Goal: Answer question/provide support: Answer question/provide support

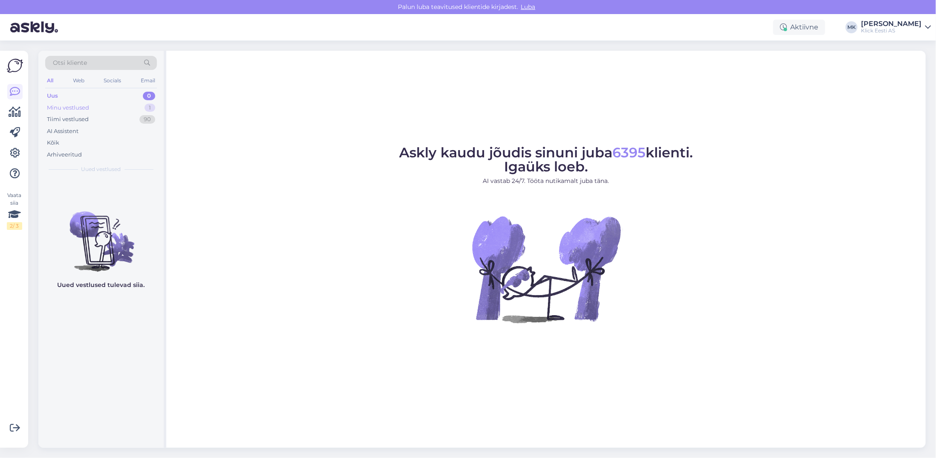
click at [86, 105] on div "Minu vestlused" at bounding box center [68, 108] width 42 height 9
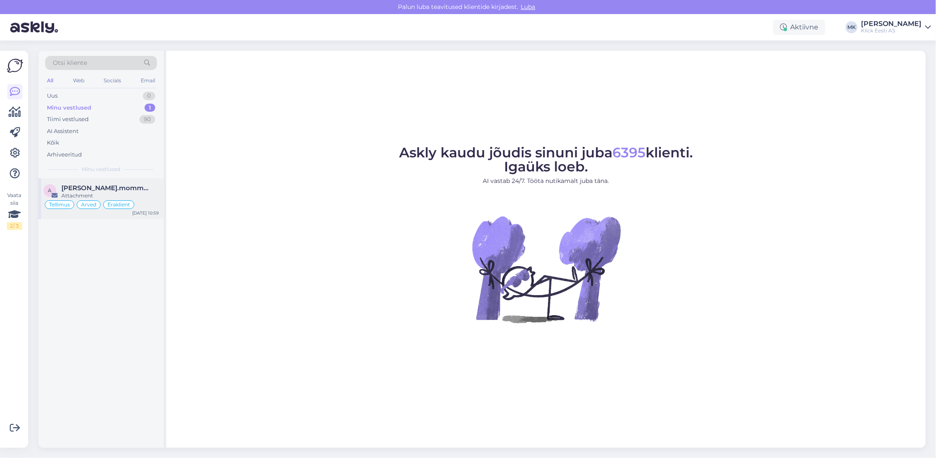
click at [102, 184] on span "[PERSON_NAME].mommeja via [EMAIL_ADDRESS][DOMAIN_NAME]" at bounding box center [105, 188] width 89 height 8
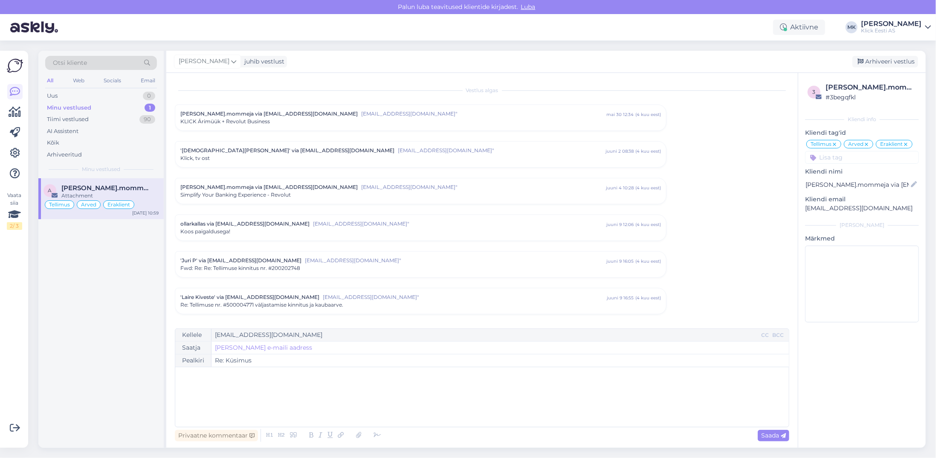
scroll to position [3959, 0]
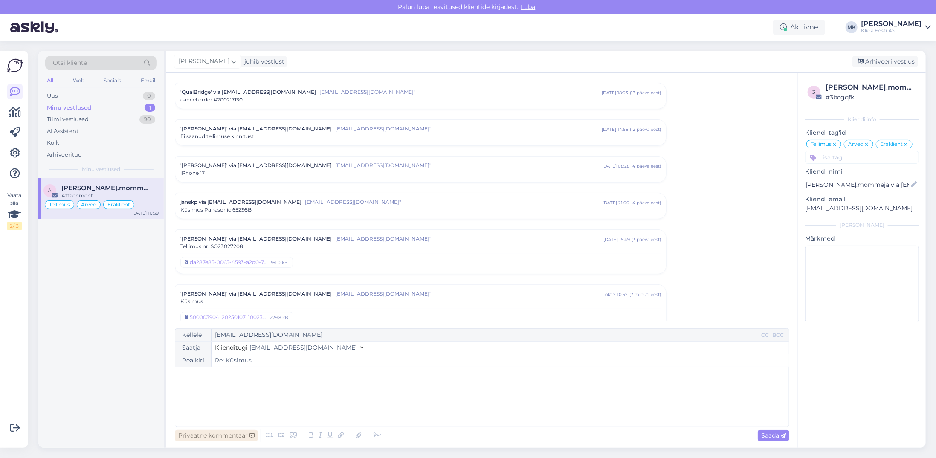
click at [205, 436] on div "Privaatne kommentaar" at bounding box center [216, 436] width 83 height 12
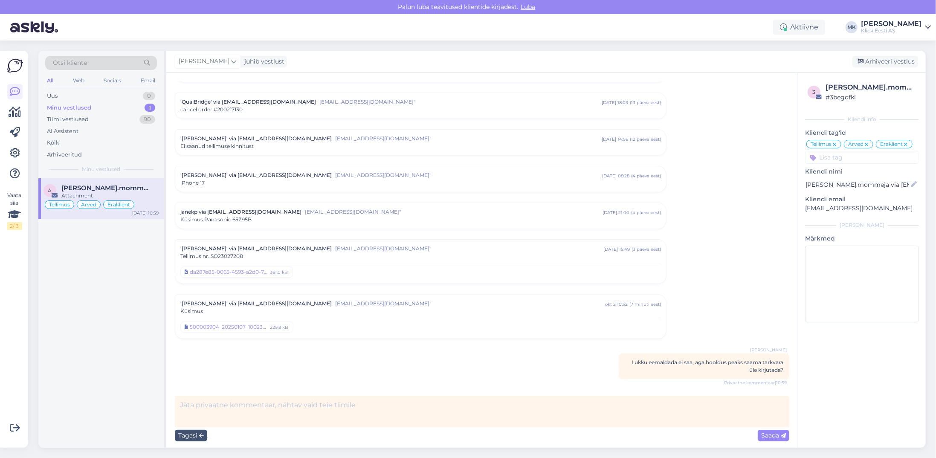
scroll to position [3891, 0]
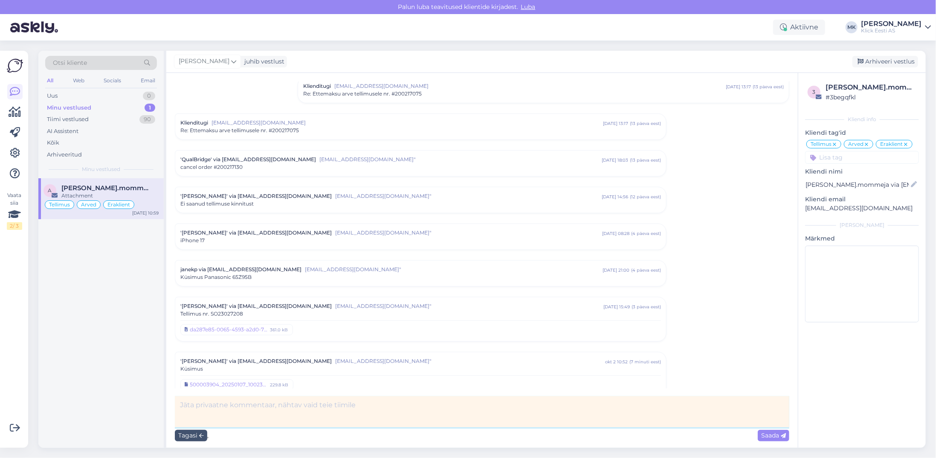
click at [237, 406] on textarea at bounding box center [482, 411] width 614 height 31
type textarea "Vastan läbi gmaili"
click at [769, 436] on span "Saada" at bounding box center [773, 435] width 25 height 8
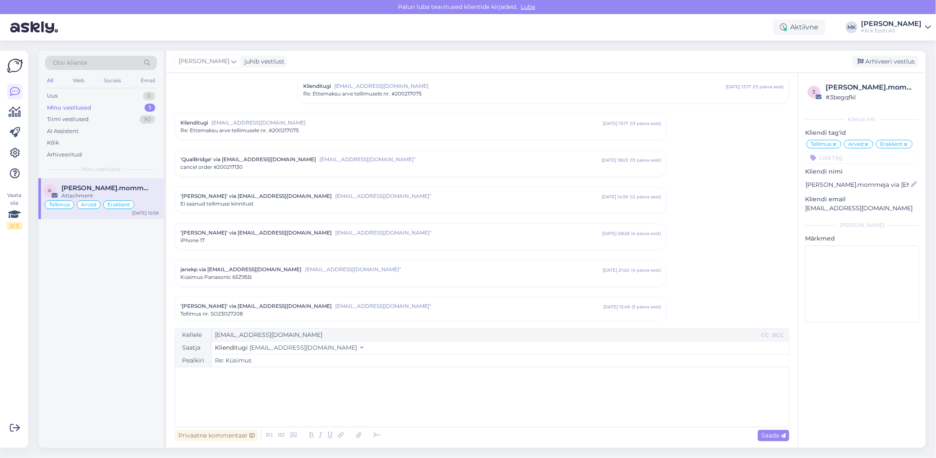
scroll to position [3995, 0]
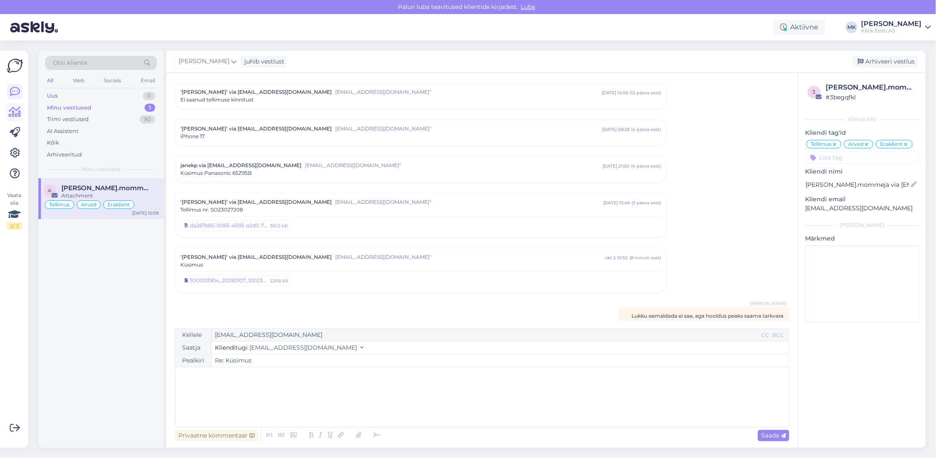
click at [16, 109] on icon at bounding box center [15, 112] width 12 height 10
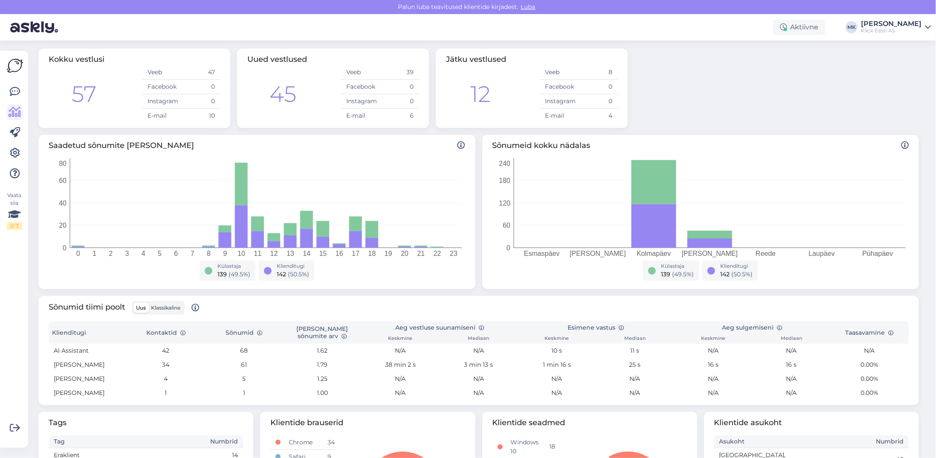
scroll to position [85, 0]
